Goal: Find specific page/section: Find specific page/section

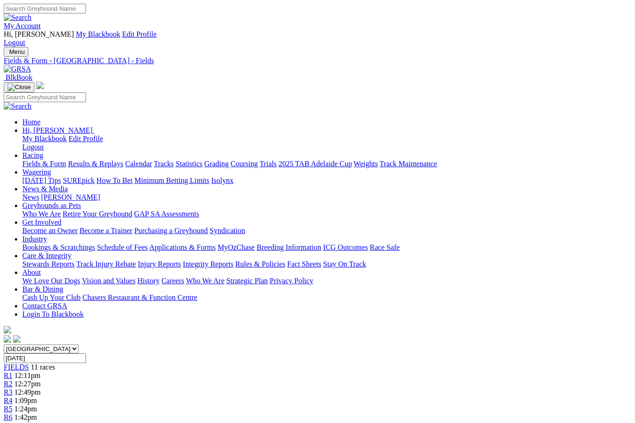
scroll to position [0, 7]
click at [30, 160] on link "Fields & Form" at bounding box center [44, 164] width 44 height 8
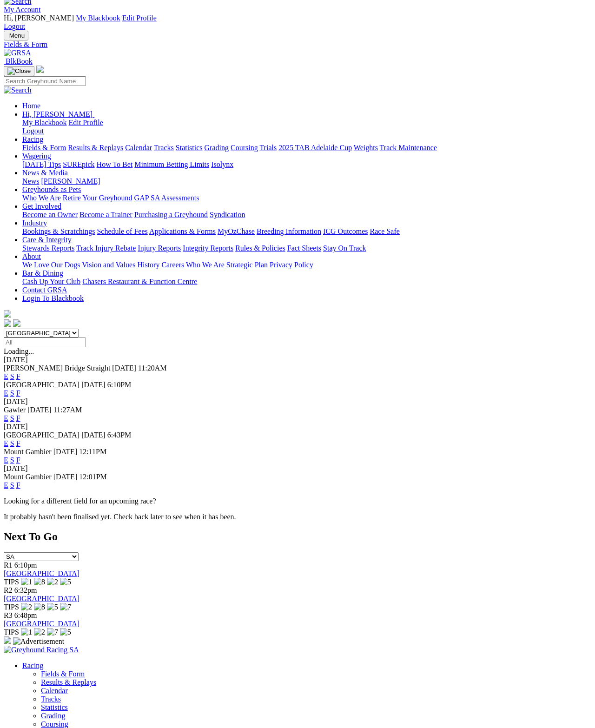
scroll to position [16, 0]
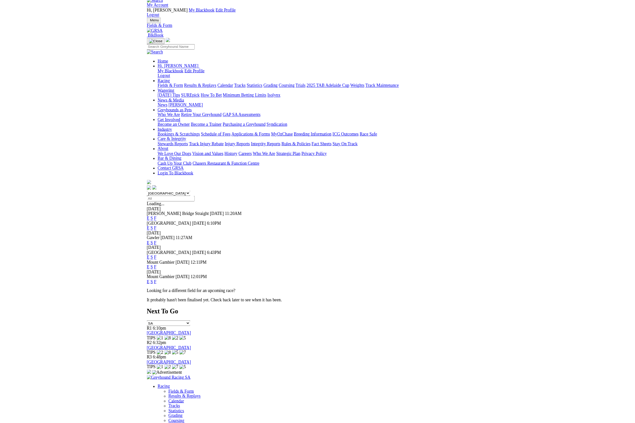
scroll to position [168, 0]
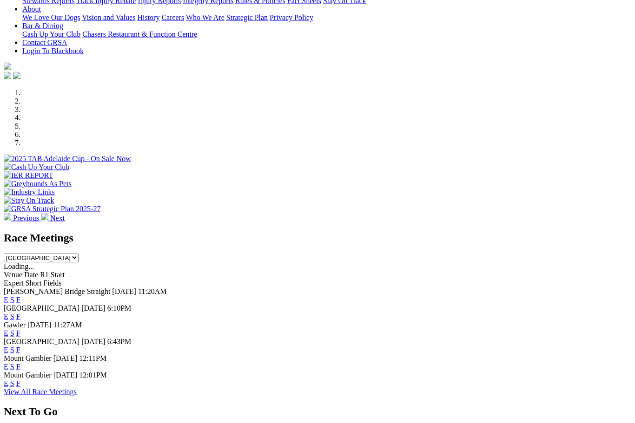
scroll to position [247, 0]
click at [441, 371] on div "Mount Gambier 07 Sep 25 12:01PM E S F" at bounding box center [318, 379] width 628 height 17
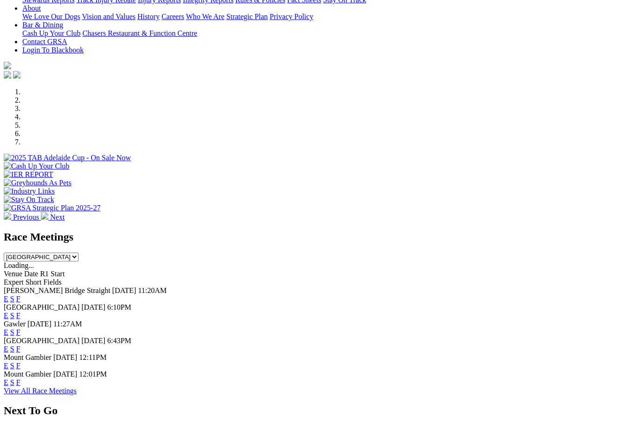
click at [20, 379] on link "F" at bounding box center [18, 383] width 4 height 8
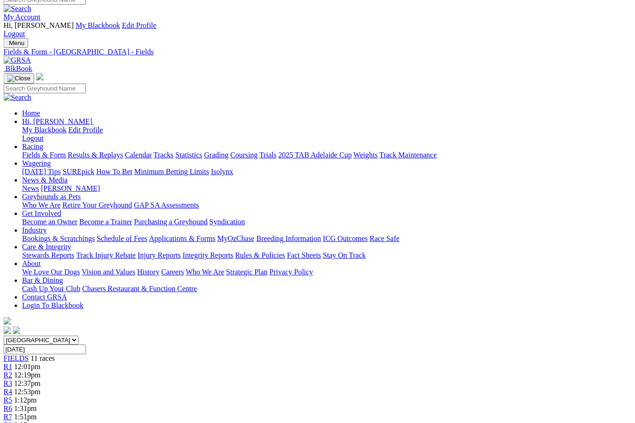
scroll to position [0, 5]
